Goal: Find specific page/section: Find specific page/section

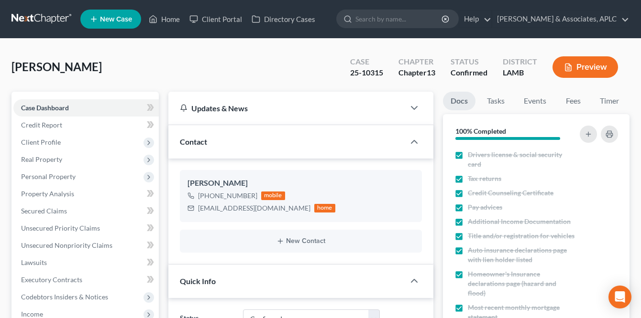
select select "1"
select select "3"
click at [41, 15] on link at bounding box center [41, 19] width 61 height 17
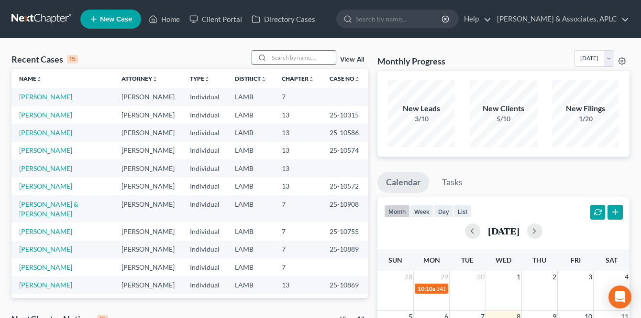
click at [279, 53] on input "search" at bounding box center [302, 58] width 67 height 14
type input "st"
